Goal: Task Accomplishment & Management: Complete application form

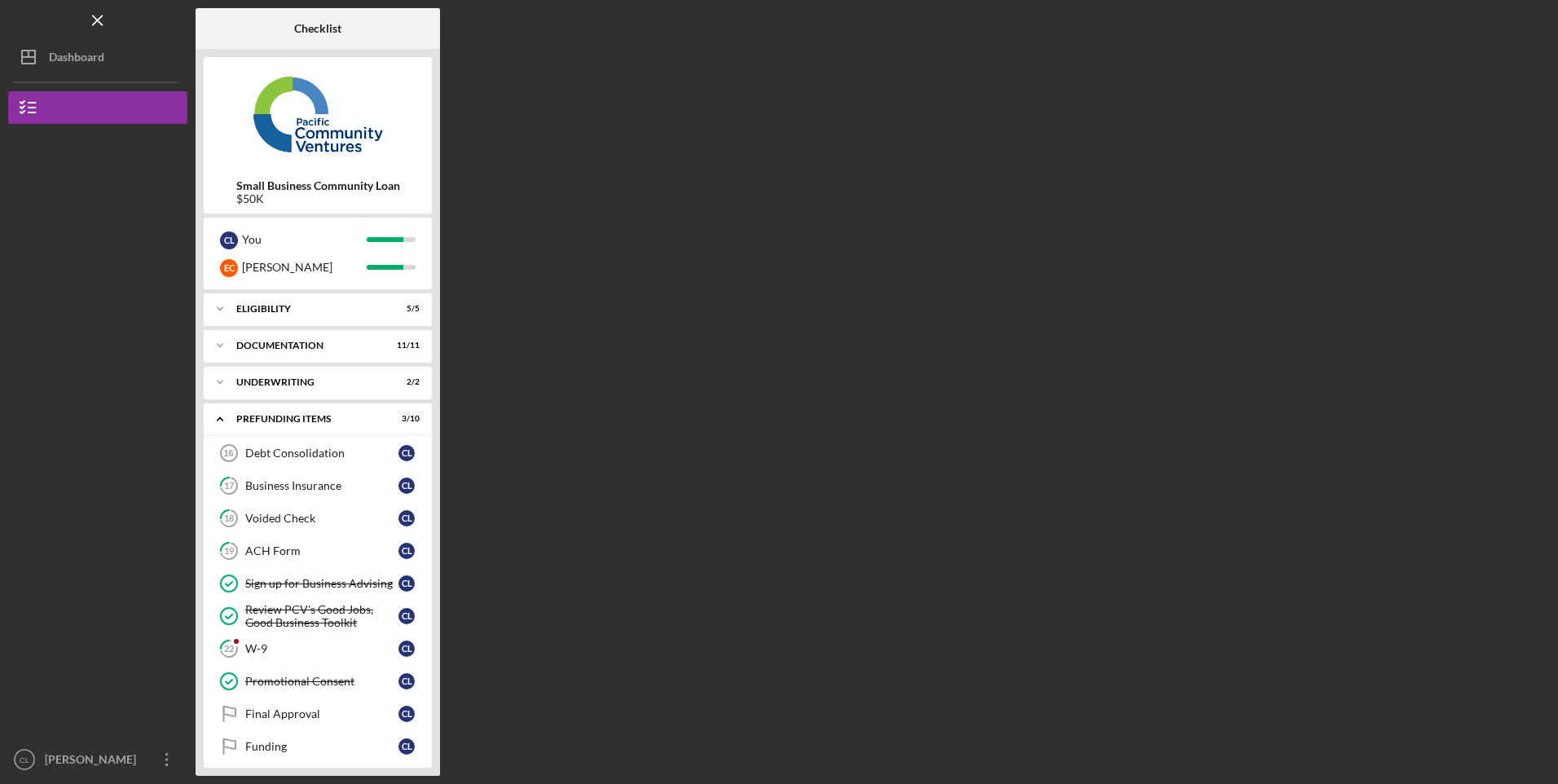
click at [334, 462] on link "Debt Consolidation 16 Debt Consolidation C L" at bounding box center [318, 453] width 212 height 33
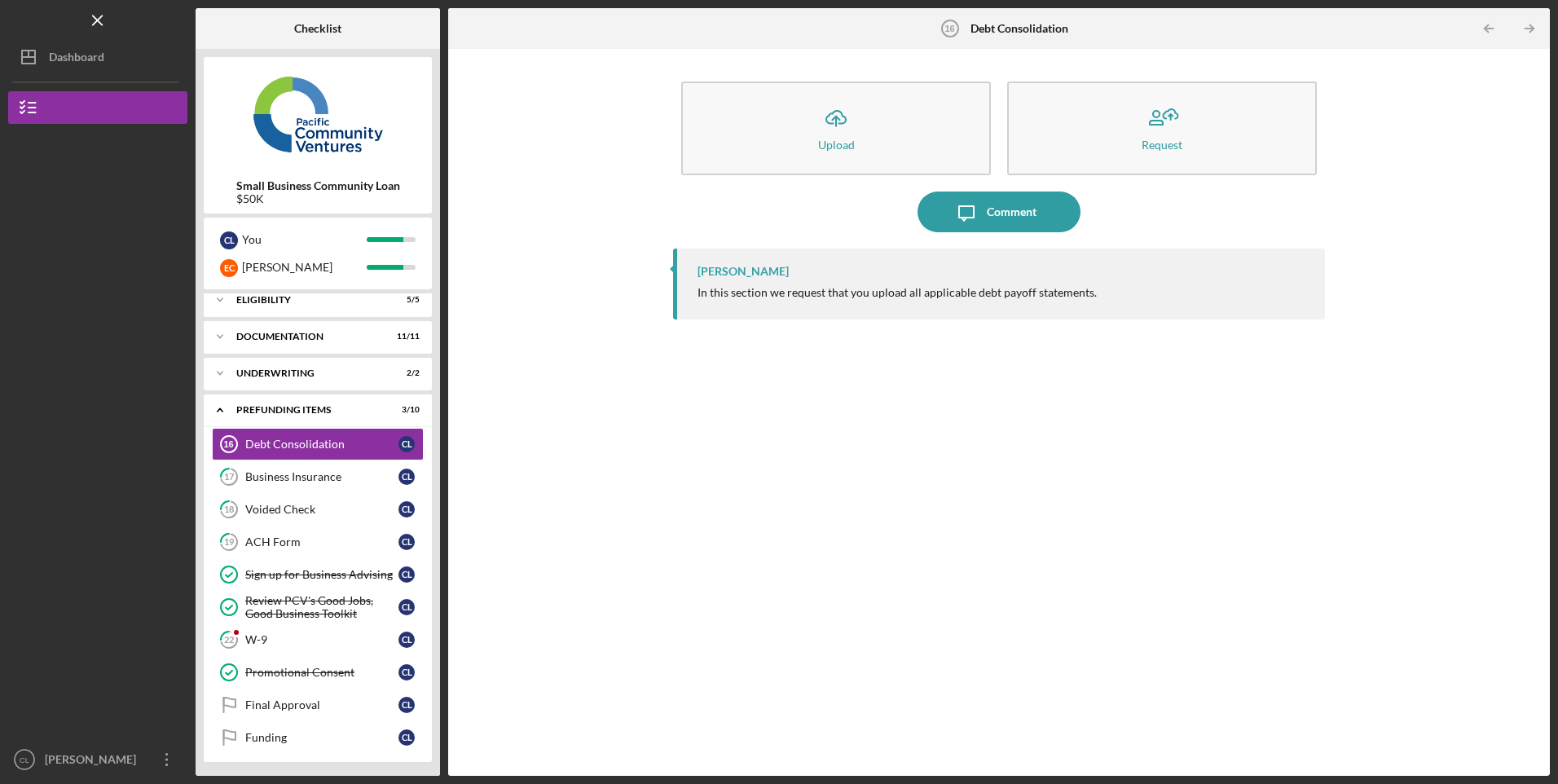
scroll to position [11, 0]
click at [306, 646] on link "22 W-9 C L" at bounding box center [318, 637] width 212 height 33
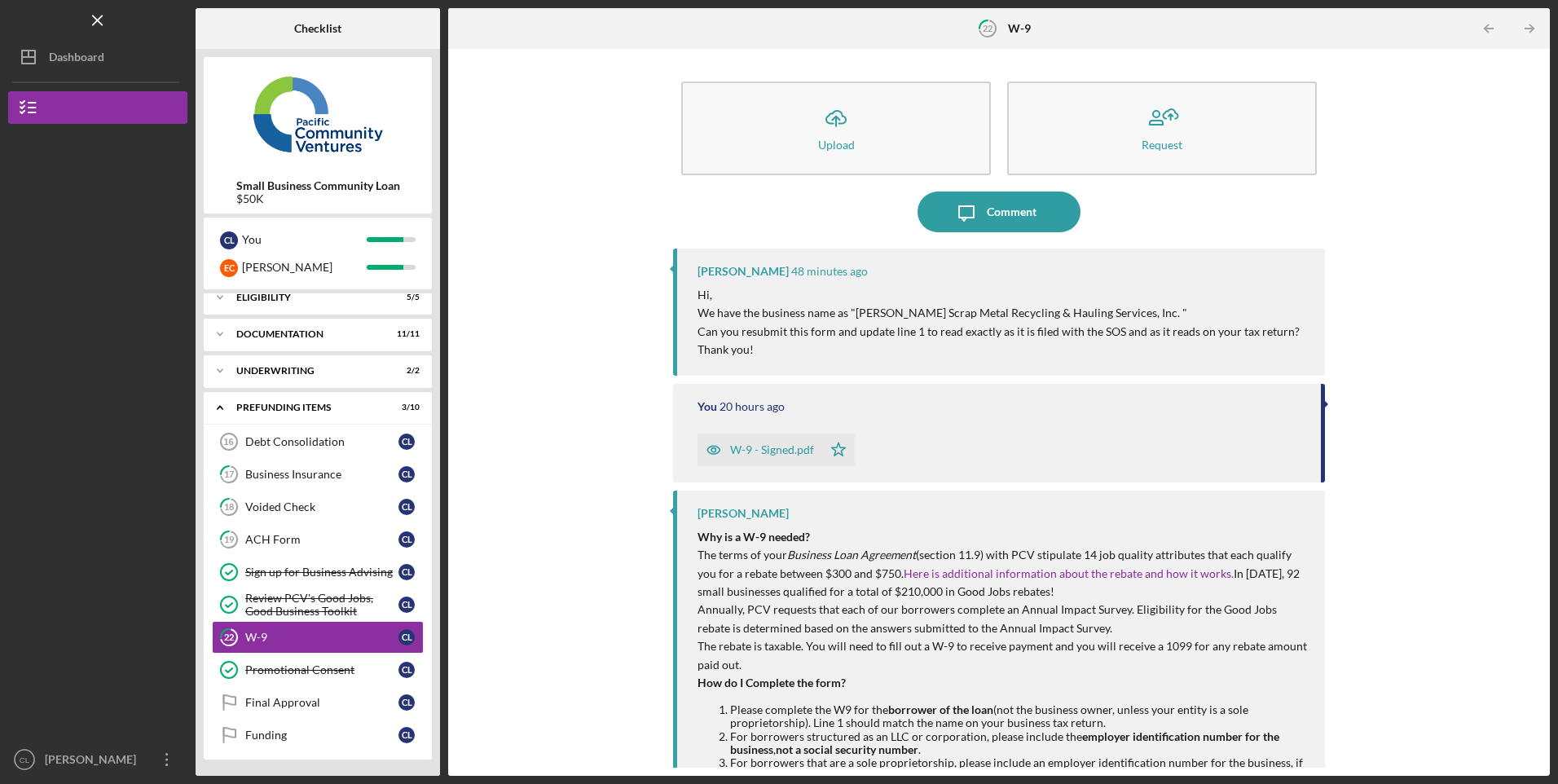
click at [311, 445] on div "Debt Consolidation" at bounding box center [321, 442] width 153 height 13
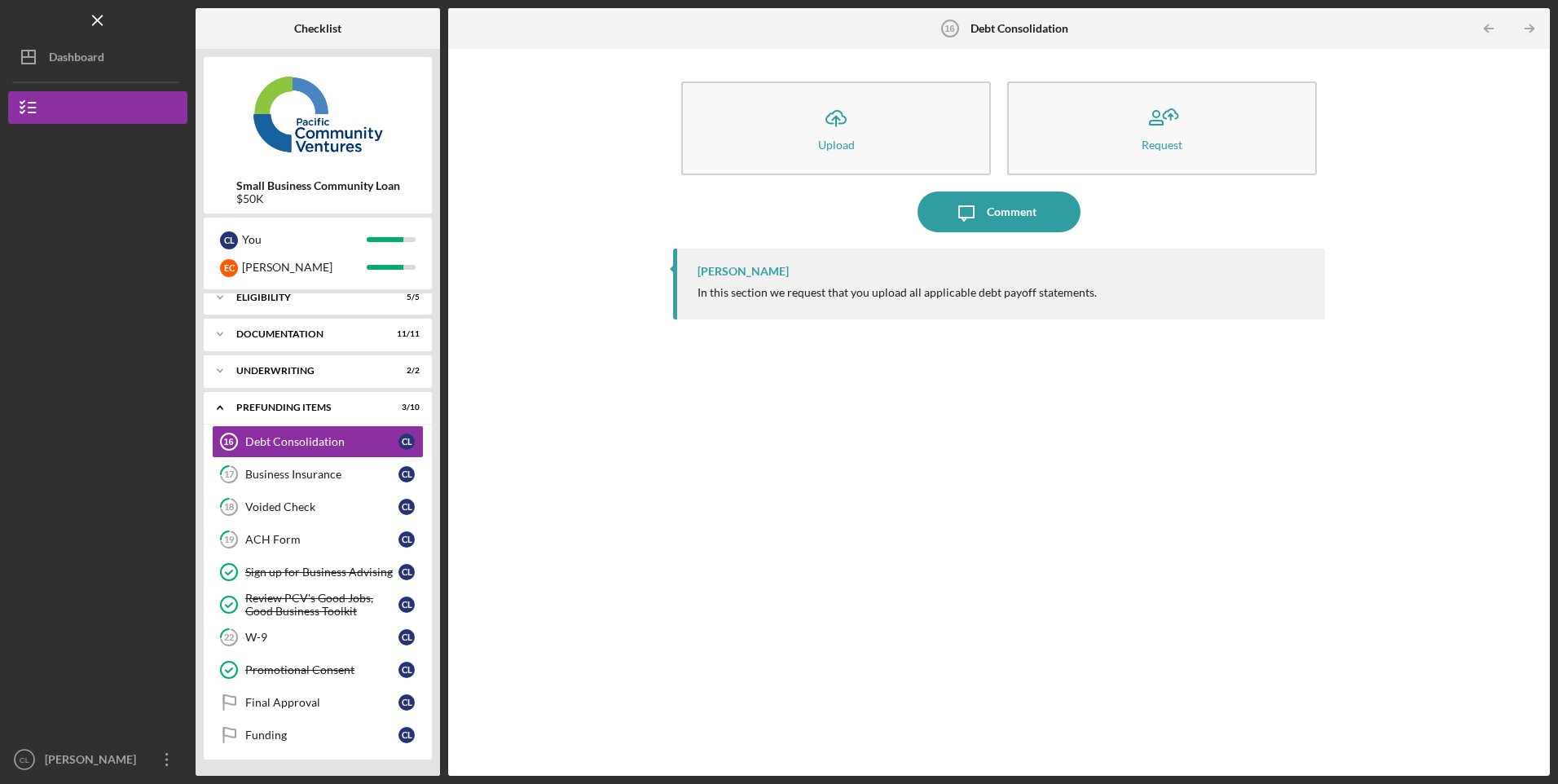
click at [836, 118] on line "button" at bounding box center [836, 121] width 0 height 10
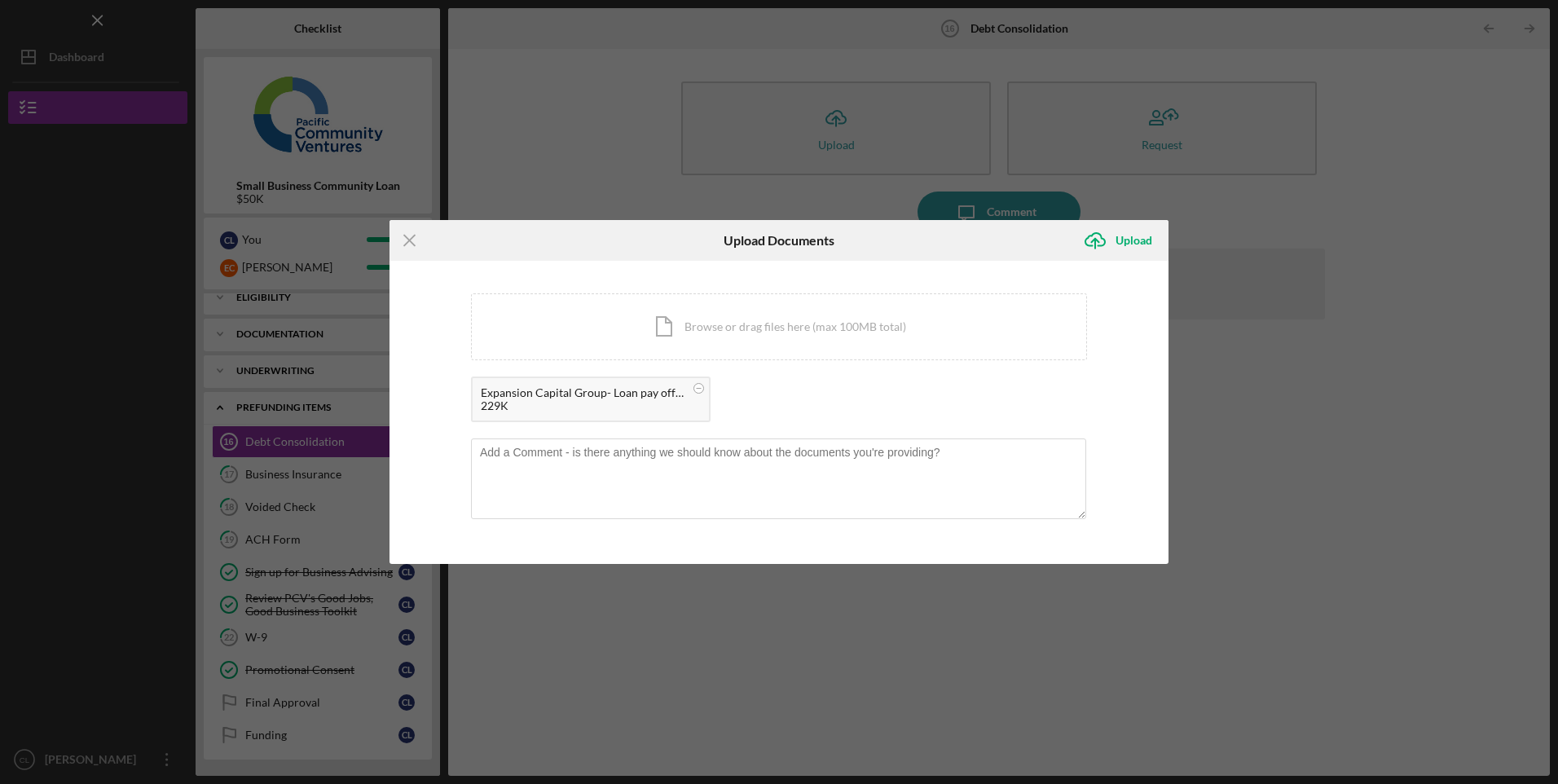
click at [1143, 242] on div "Upload" at bounding box center [1133, 240] width 37 height 33
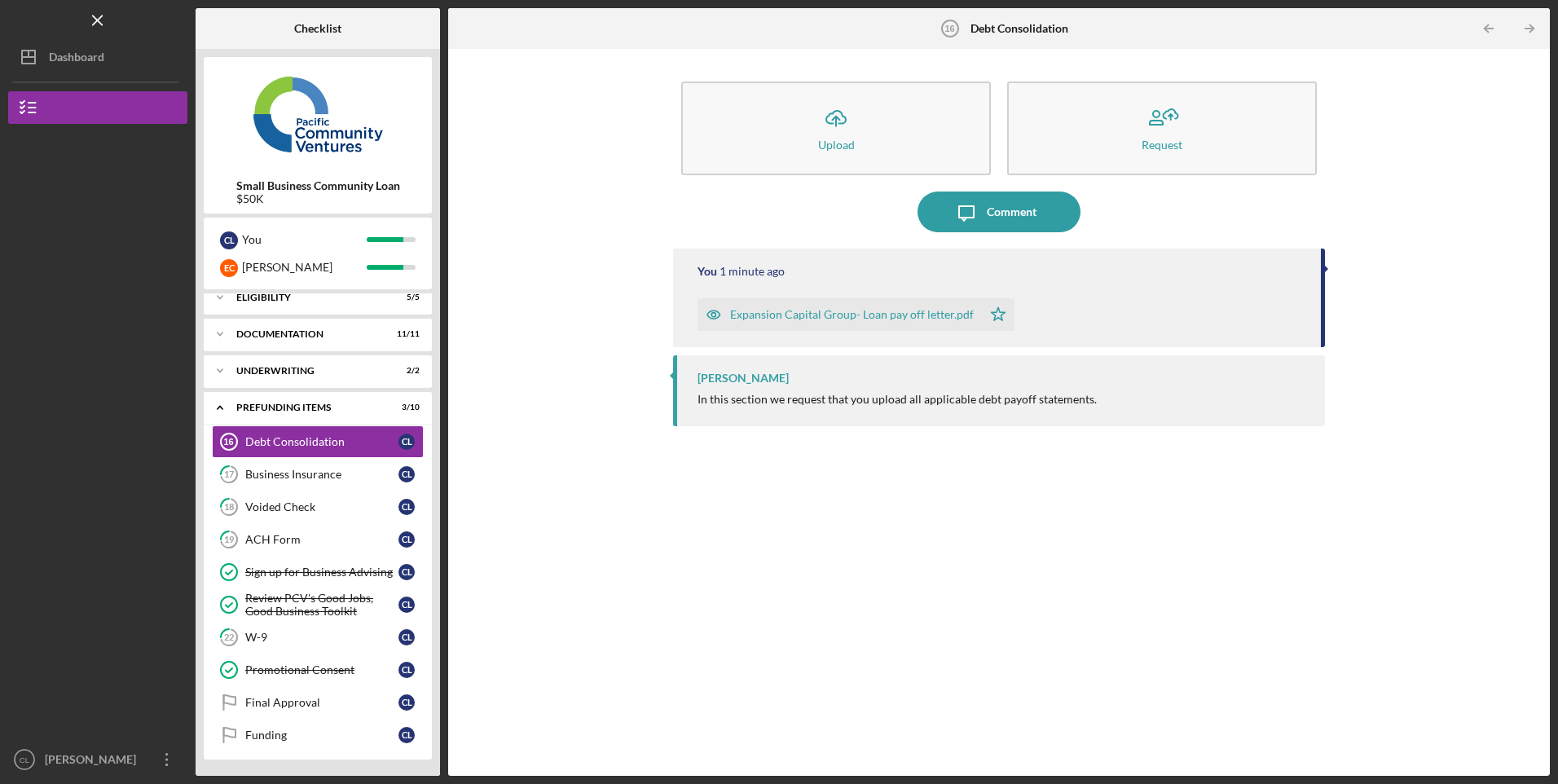
click at [311, 478] on div "Business Insurance" at bounding box center [321, 474] width 153 height 13
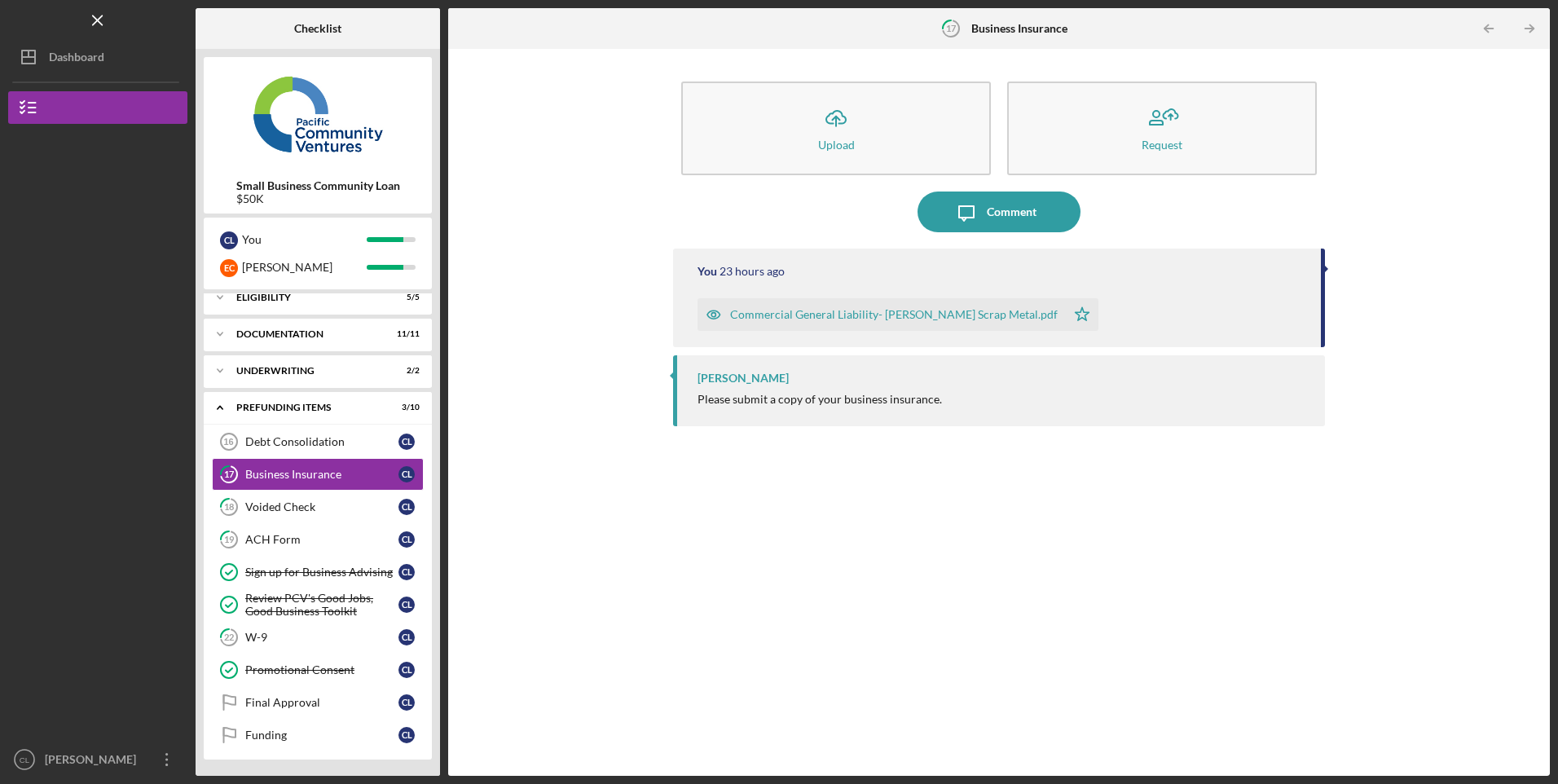
click at [310, 445] on div "Debt Consolidation" at bounding box center [321, 442] width 153 height 13
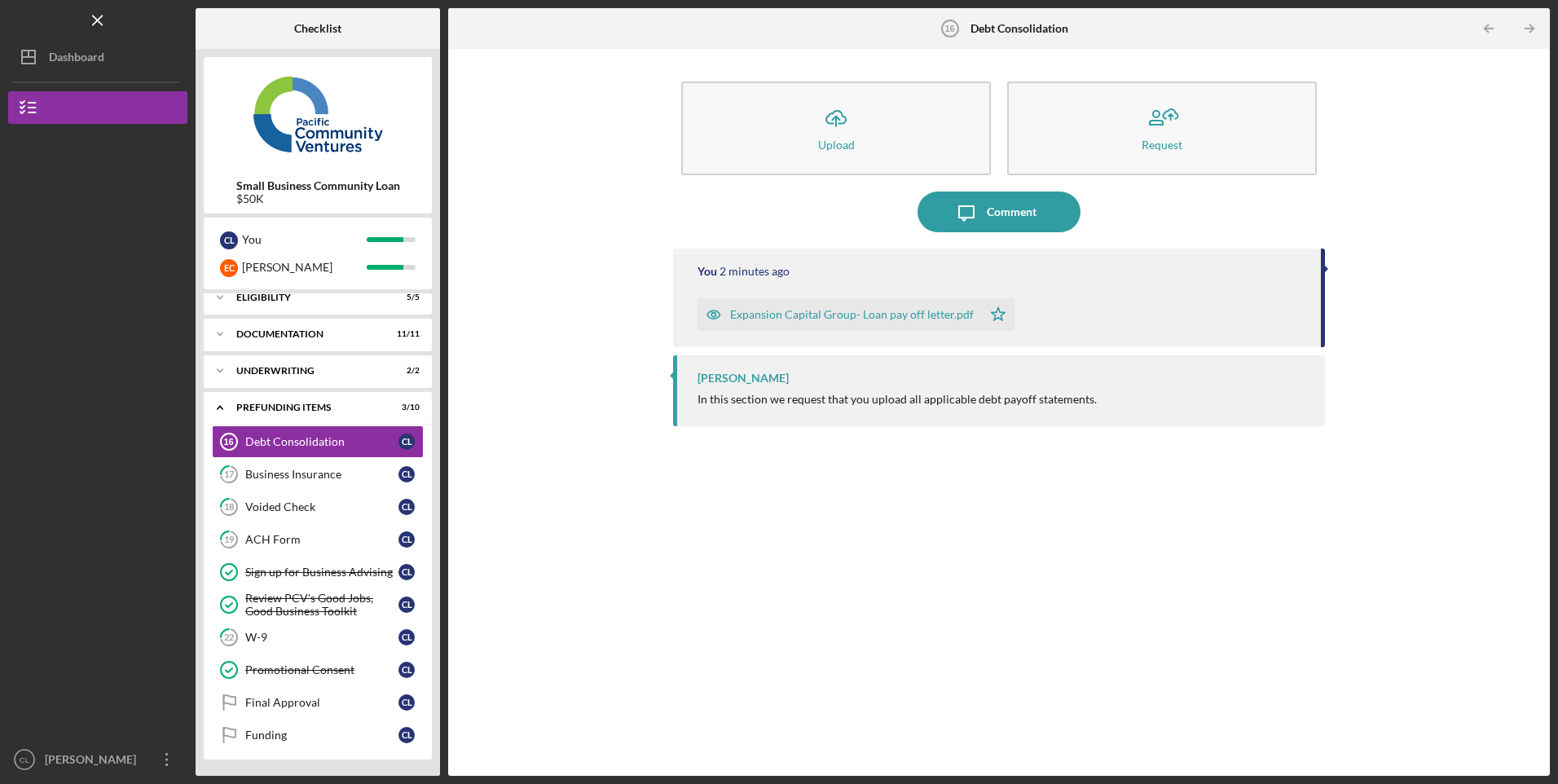
click at [1006, 206] on div "Comment" at bounding box center [1011, 212] width 50 height 41
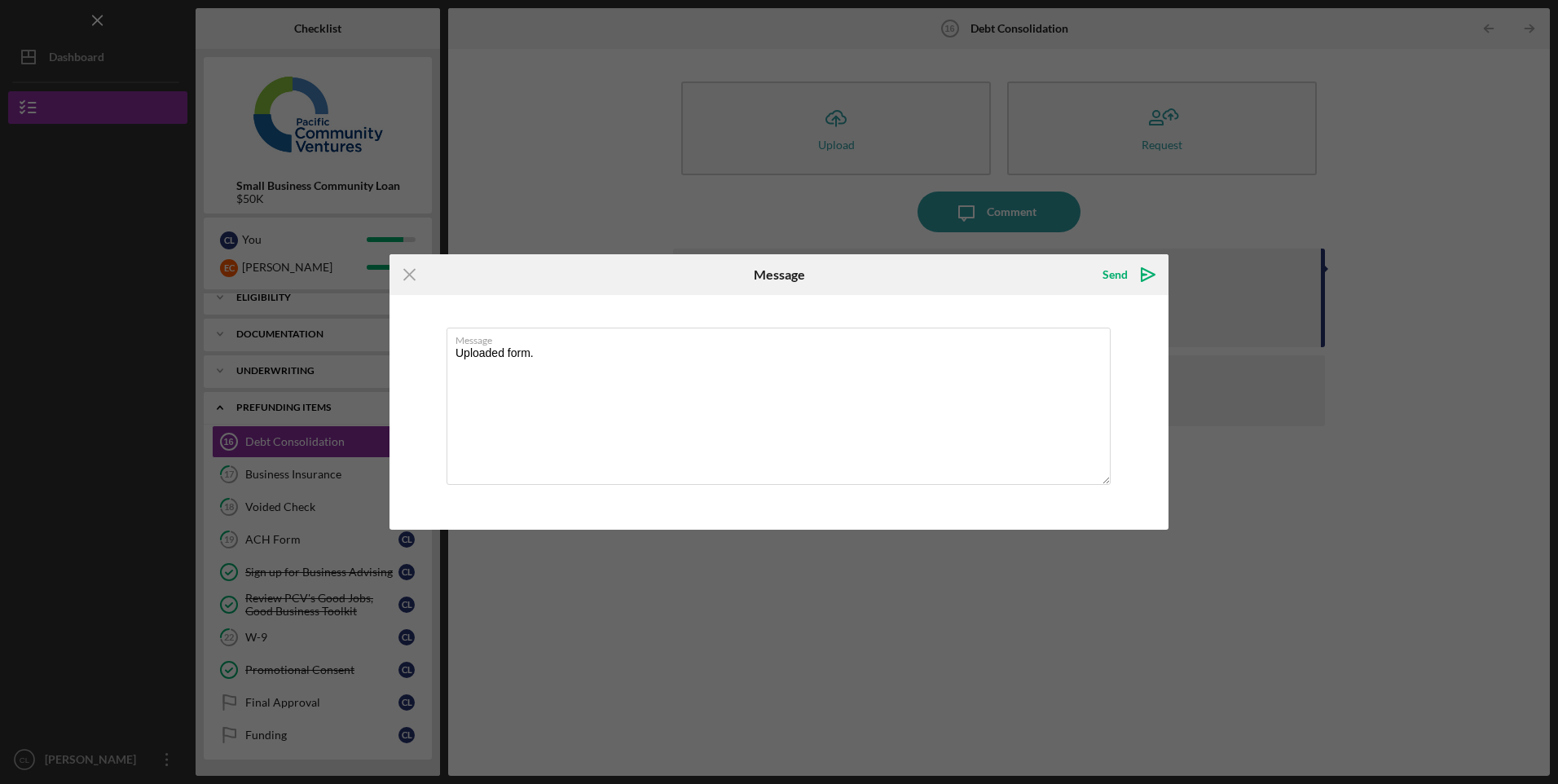
type textarea "Uploaded form."
click at [1106, 283] on div "Send" at bounding box center [1115, 274] width 25 height 33
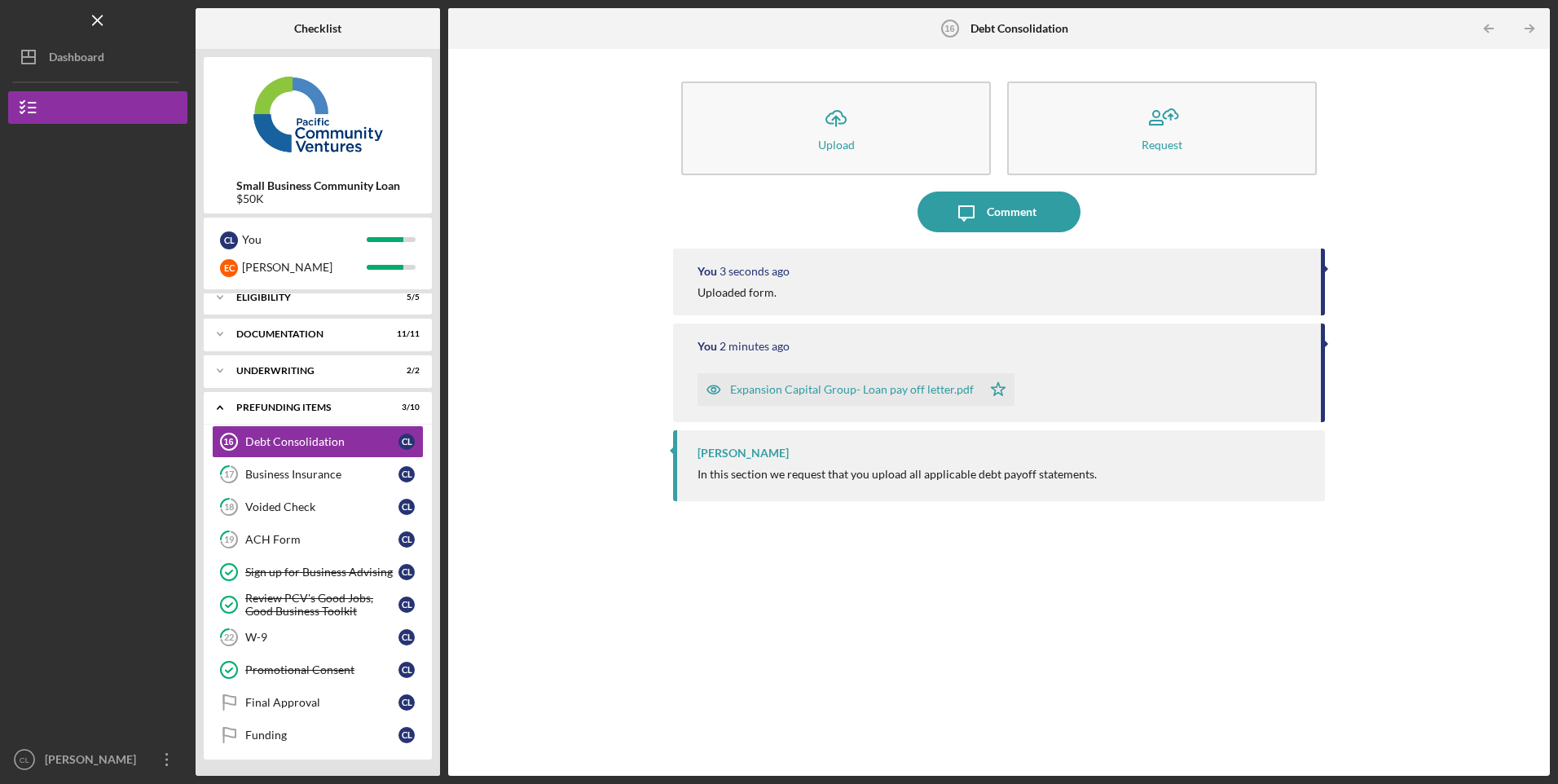
click at [299, 704] on div "Final Approval" at bounding box center [321, 702] width 153 height 13
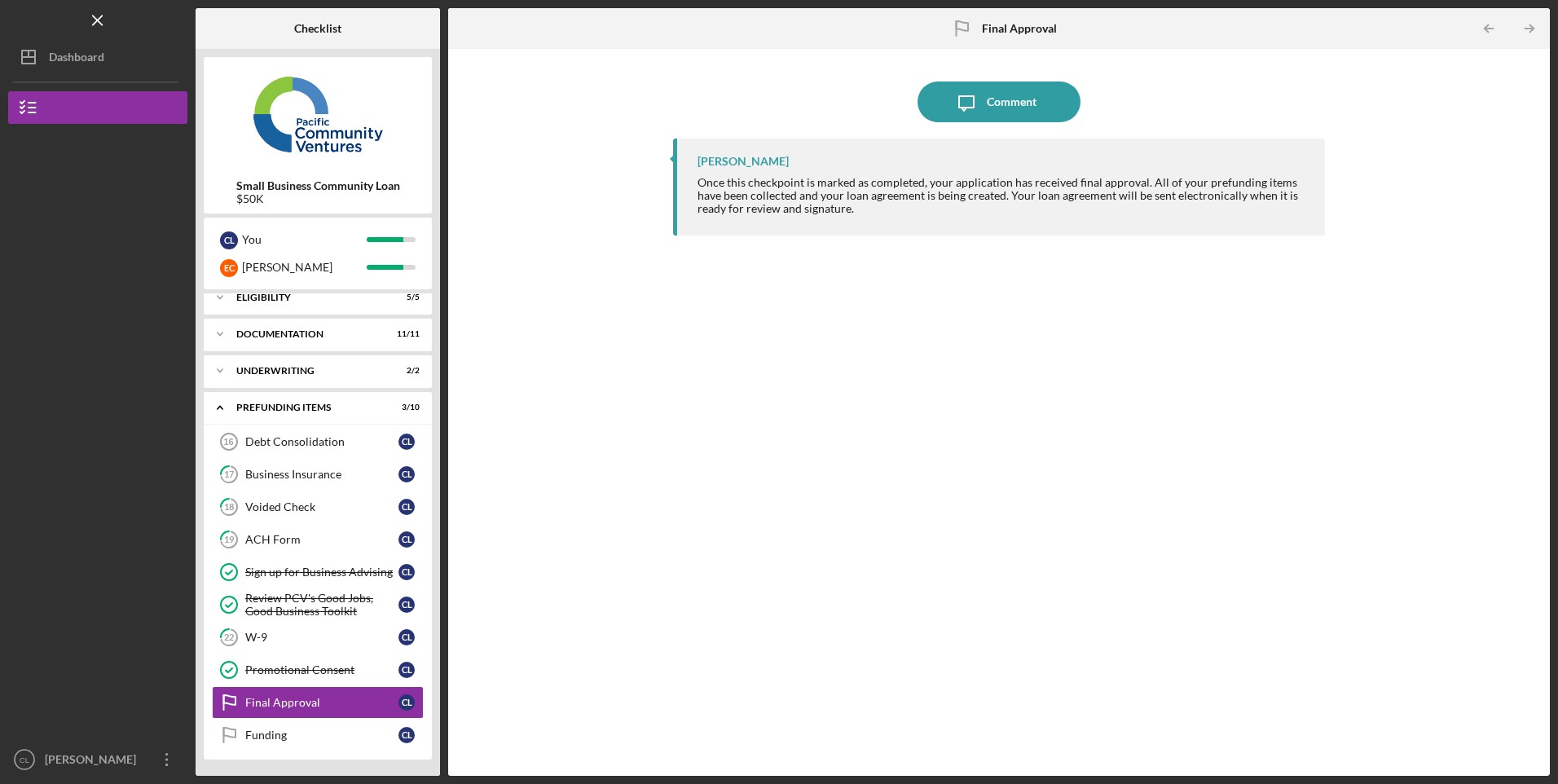
click at [302, 637] on div "W-9" at bounding box center [321, 637] width 153 height 13
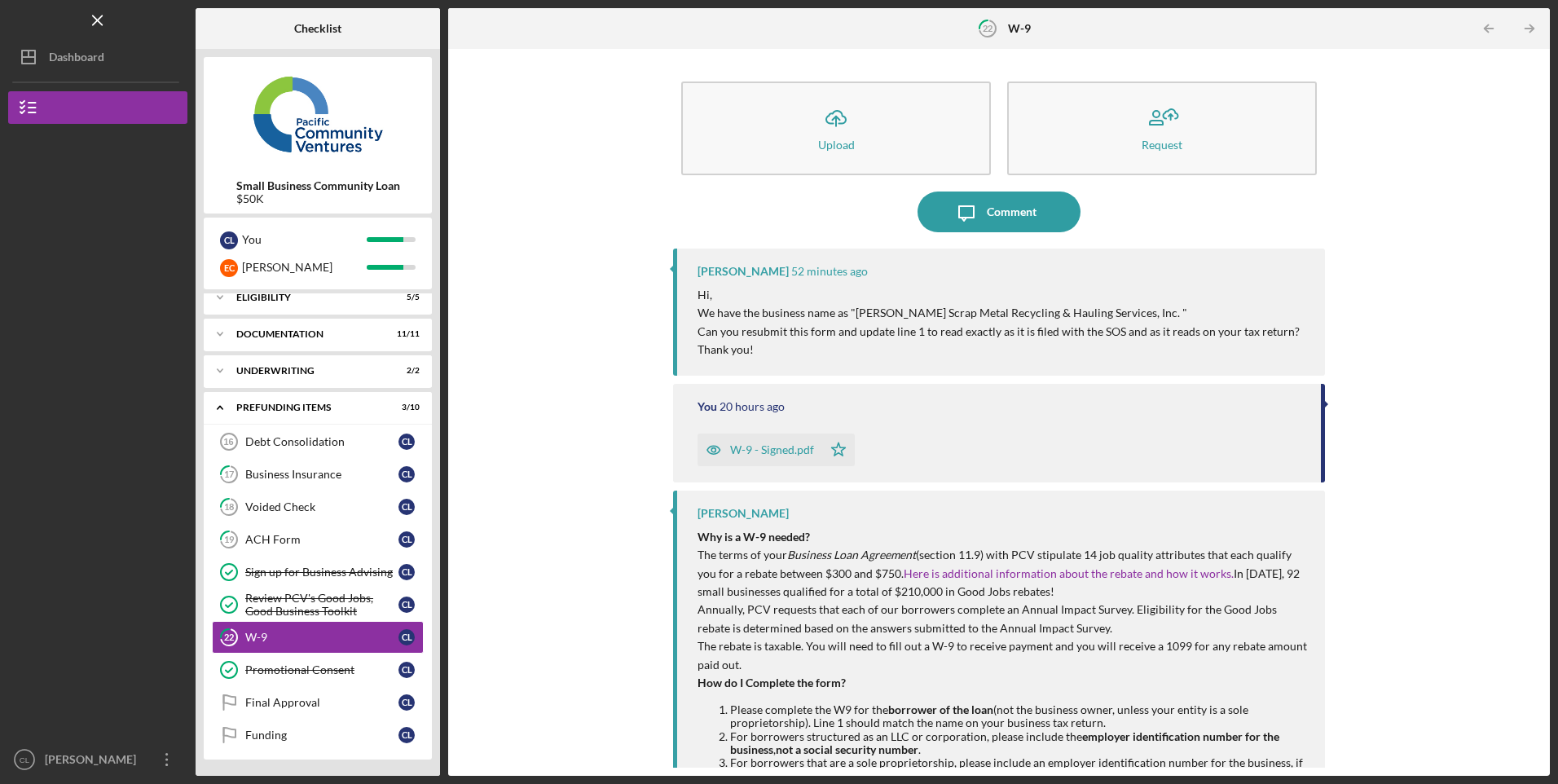
click at [1020, 207] on div "Comment" at bounding box center [1011, 212] width 50 height 41
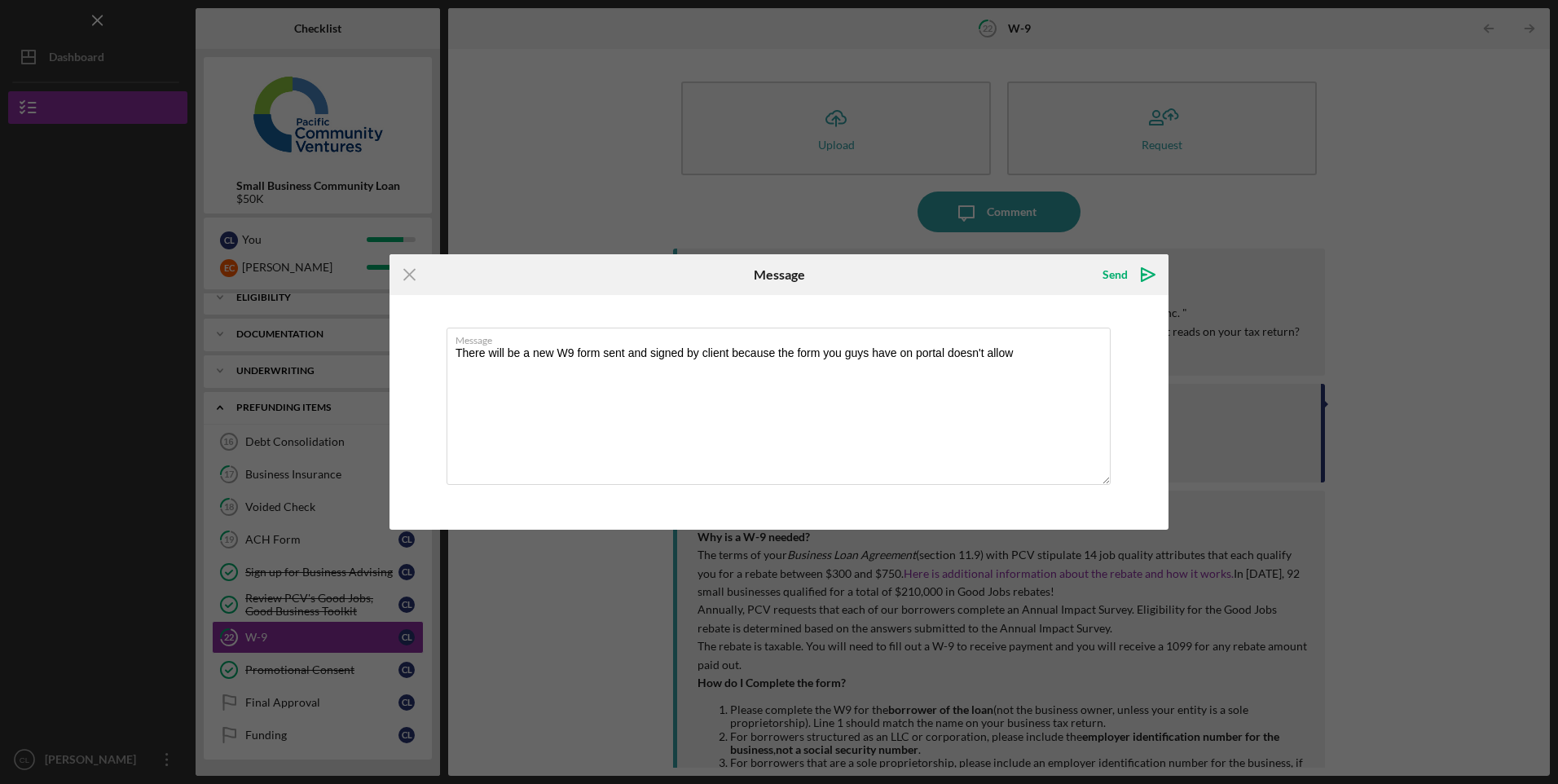
click at [728, 352] on textarea "There will be a new W9 form sent and signed by client because the form you guys…" at bounding box center [779, 406] width 664 height 157
click at [1097, 351] on textarea "There will be a new W9 form sent and signed by client via DocuSign because the …" at bounding box center [779, 406] width 664 height 157
type textarea "There will be a new W9 form sent and signed by client via DocuSign because the …"
click at [1151, 267] on icon "Icon/icon-invite-send" at bounding box center [1148, 274] width 41 height 41
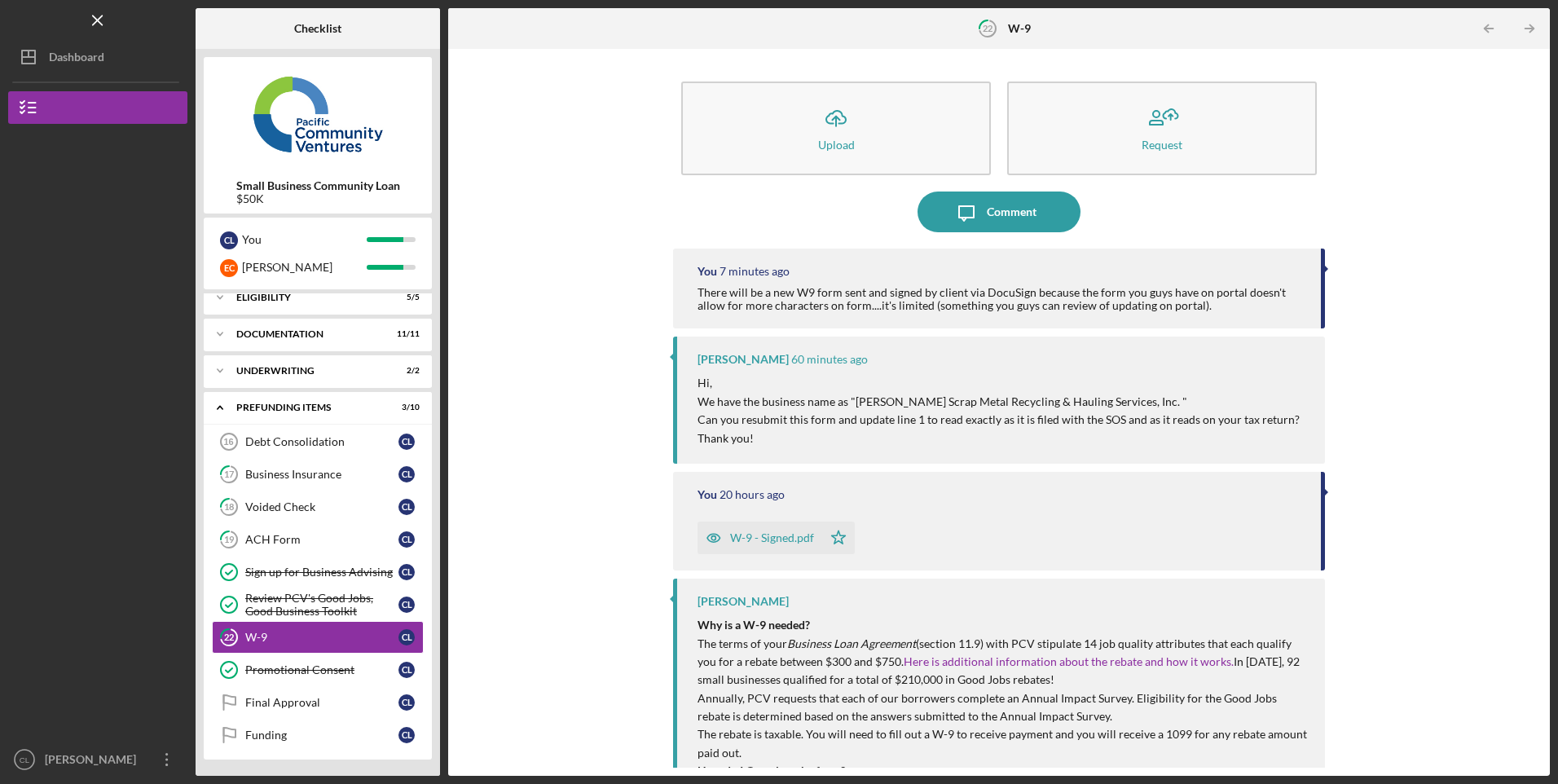
click at [93, 765] on div "[PERSON_NAME]" at bounding box center [93, 761] width 106 height 37
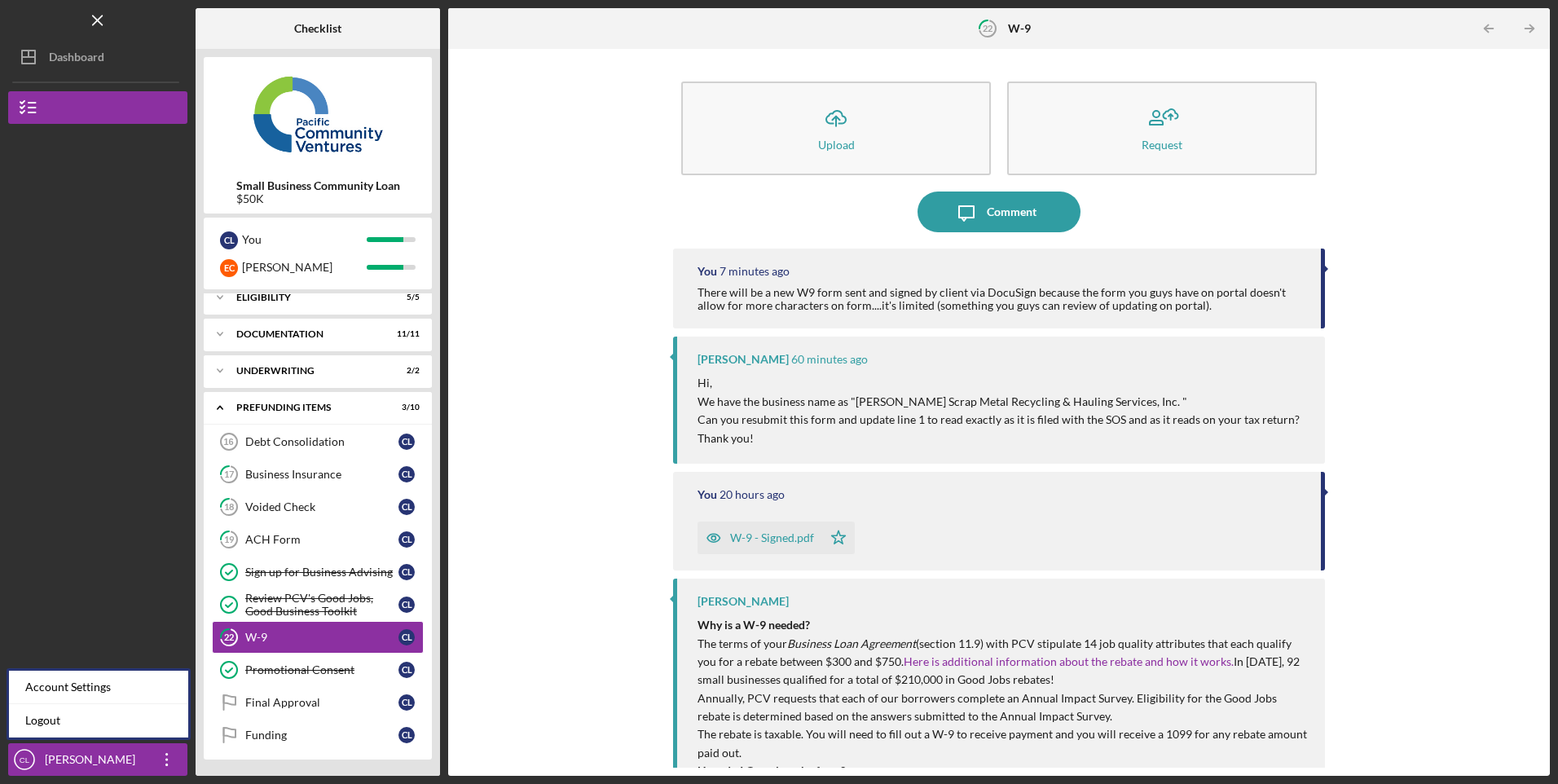
click at [46, 726] on link "Logout" at bounding box center [98, 720] width 179 height 34
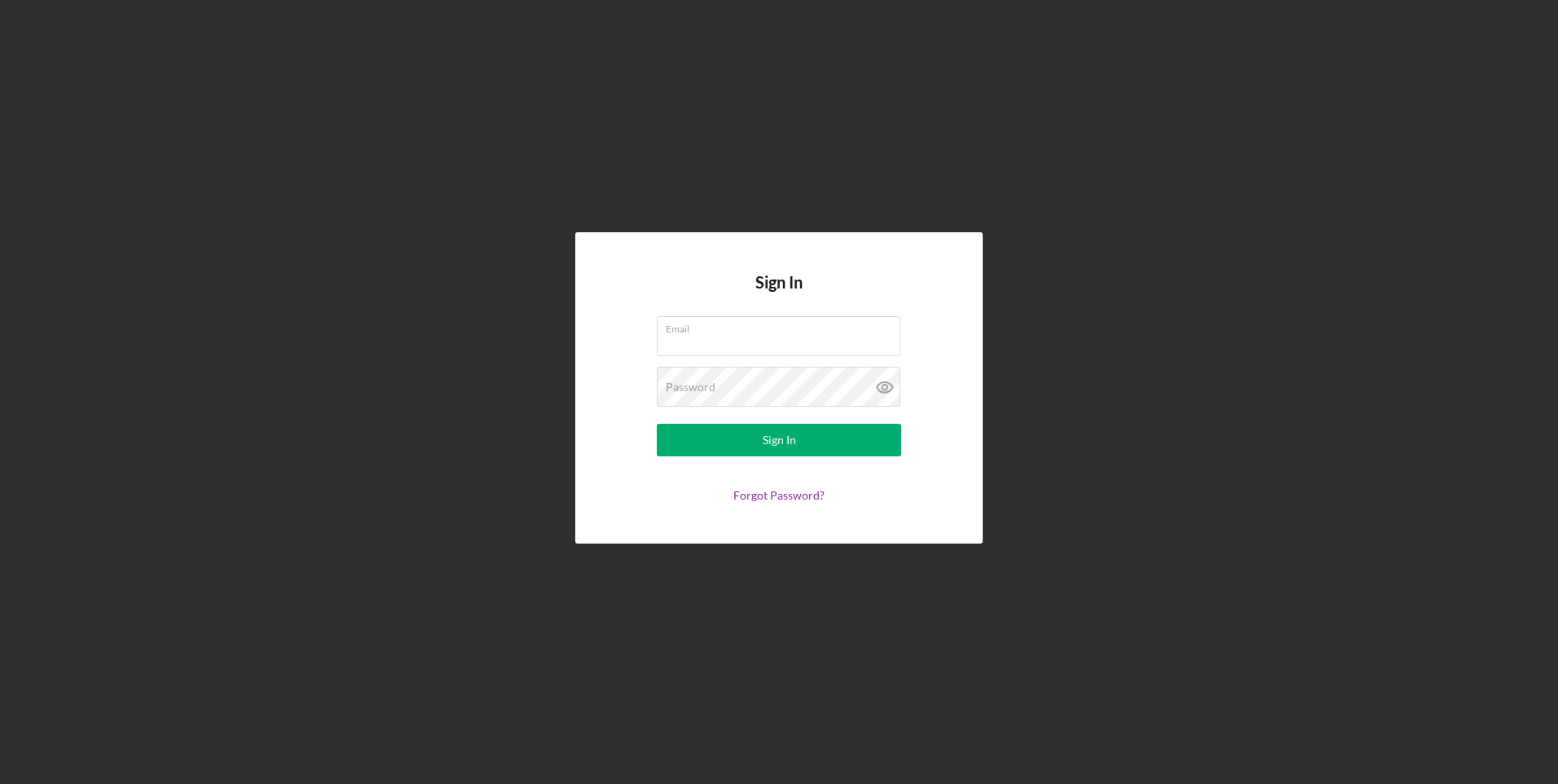
type input "[EMAIL_ADDRESS][DOMAIN_NAME]"
